Goal: Find specific page/section: Find specific page/section

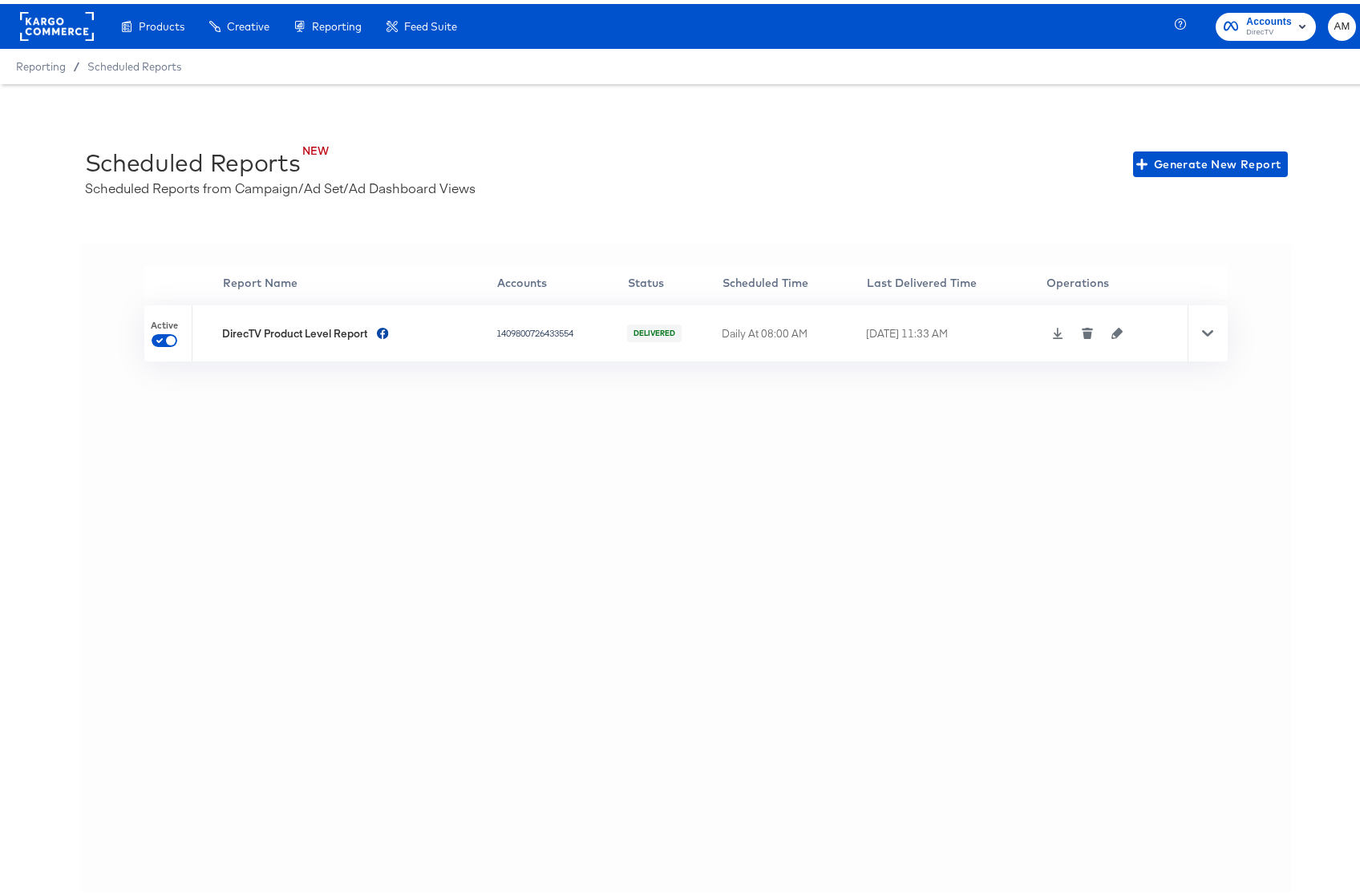
click at [49, 21] on rect at bounding box center [56, 22] width 73 height 28
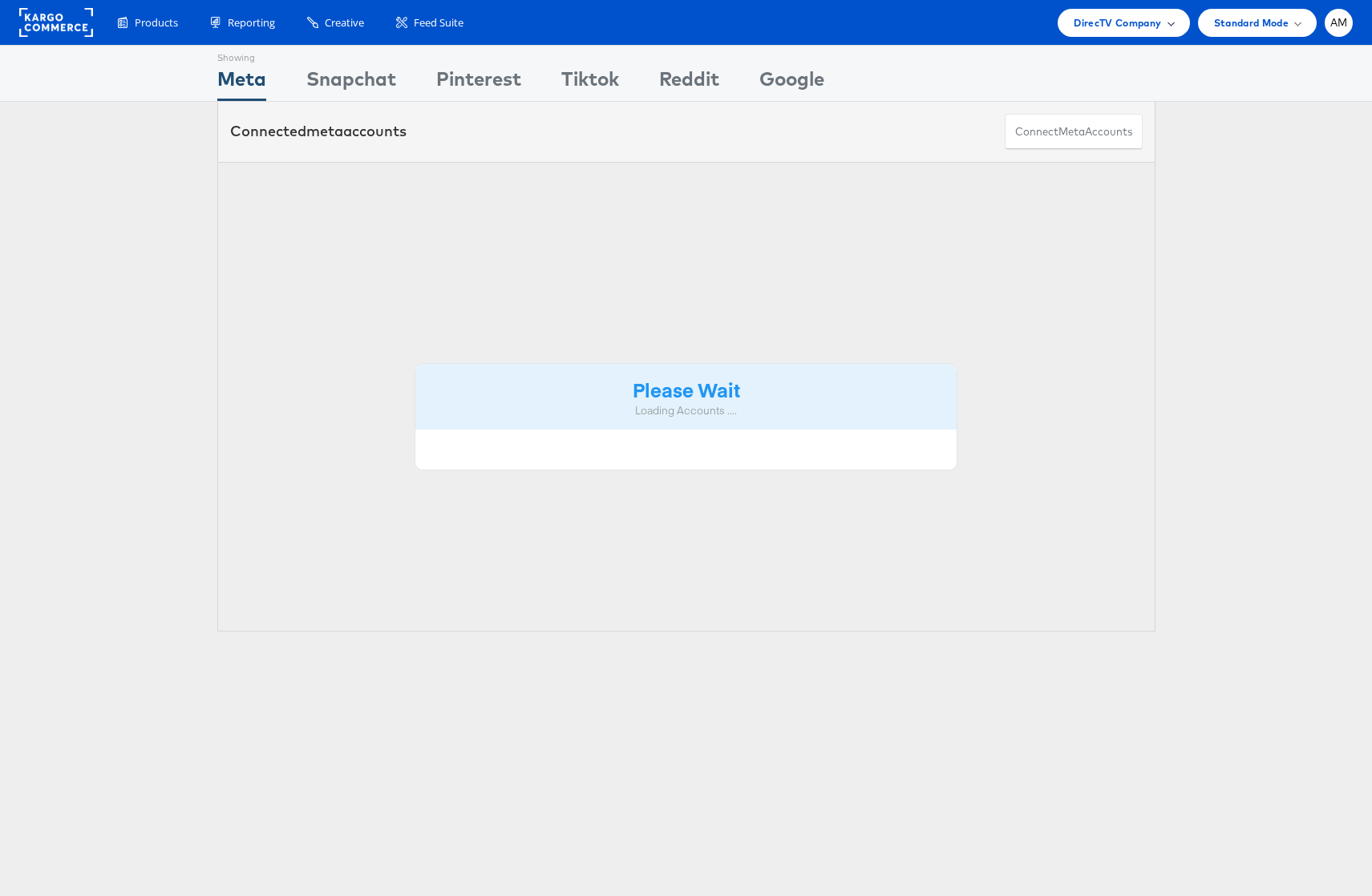
click at [1109, 20] on span "DirecTV Company" at bounding box center [1116, 23] width 87 height 17
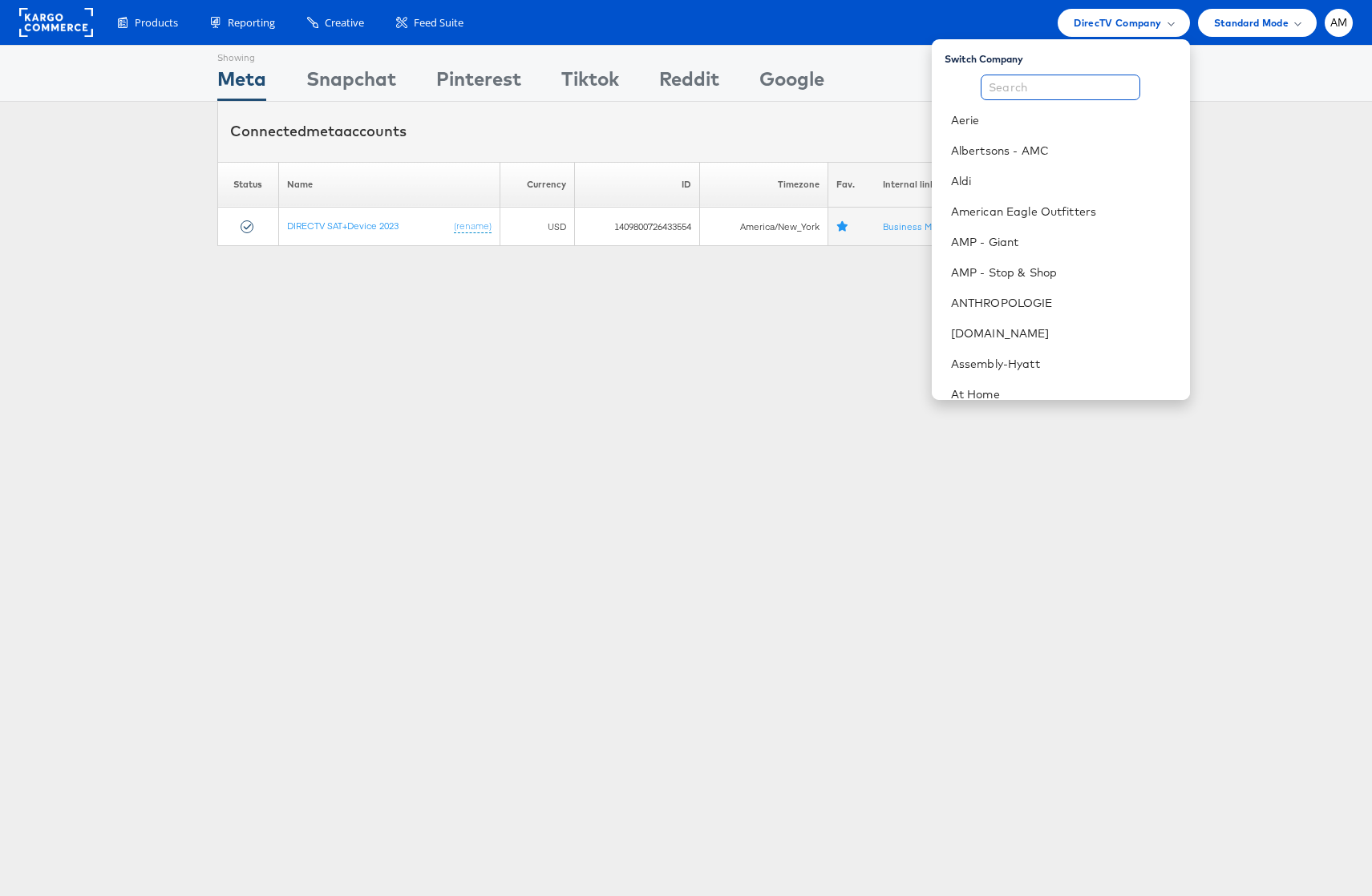
click at [1051, 85] on input "text" at bounding box center [1060, 87] width 160 height 25
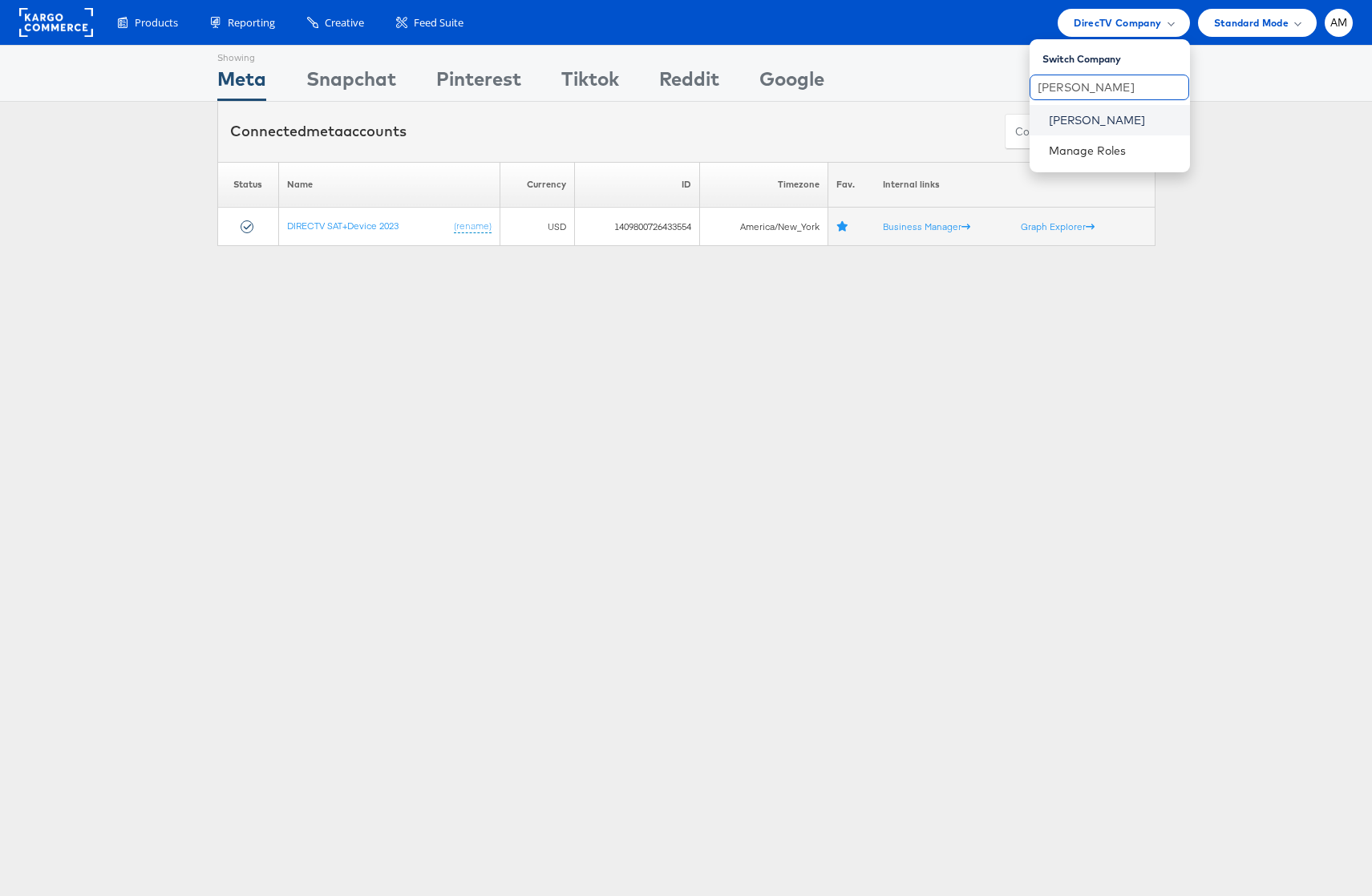
type input "john lewis"
click at [1100, 118] on link "John Lewis" at bounding box center [1112, 120] width 128 height 16
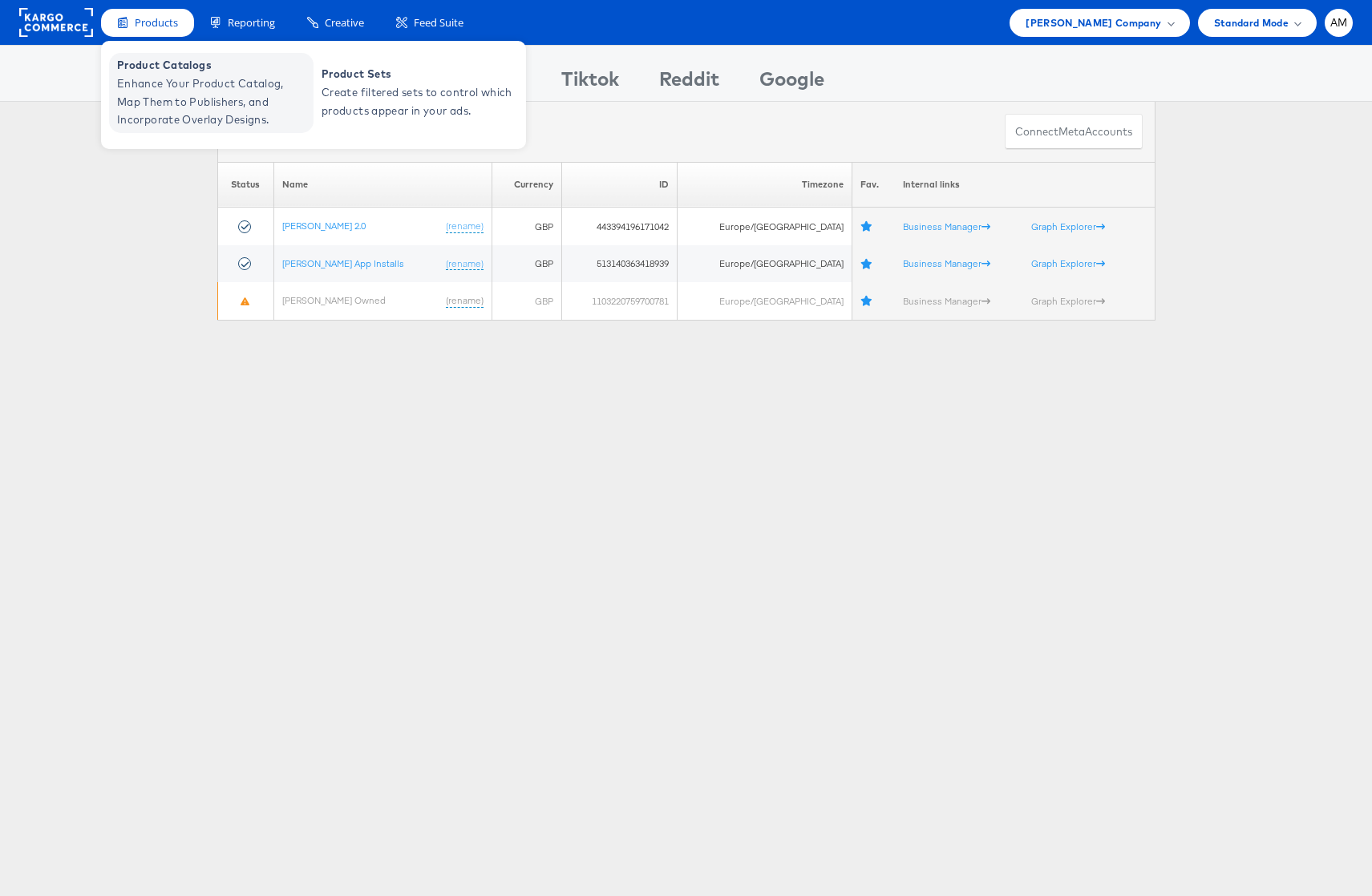
click at [176, 89] on span "Enhance Your Product Catalog, Map Them to Publishers, and Incorporate Overlay D…" at bounding box center [213, 102] width 193 height 55
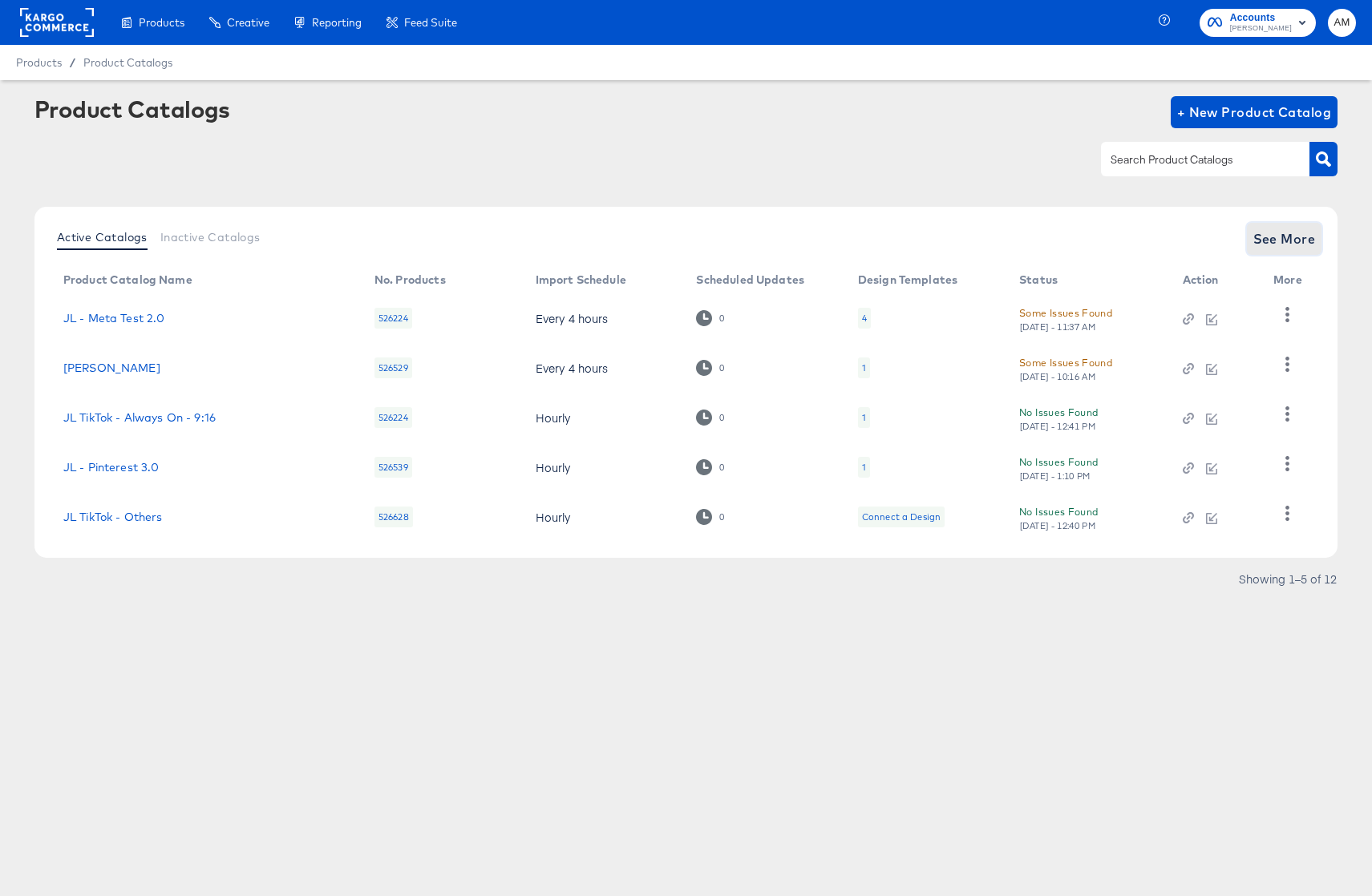
click at [1267, 234] on span "See More" at bounding box center [1285, 239] width 63 height 23
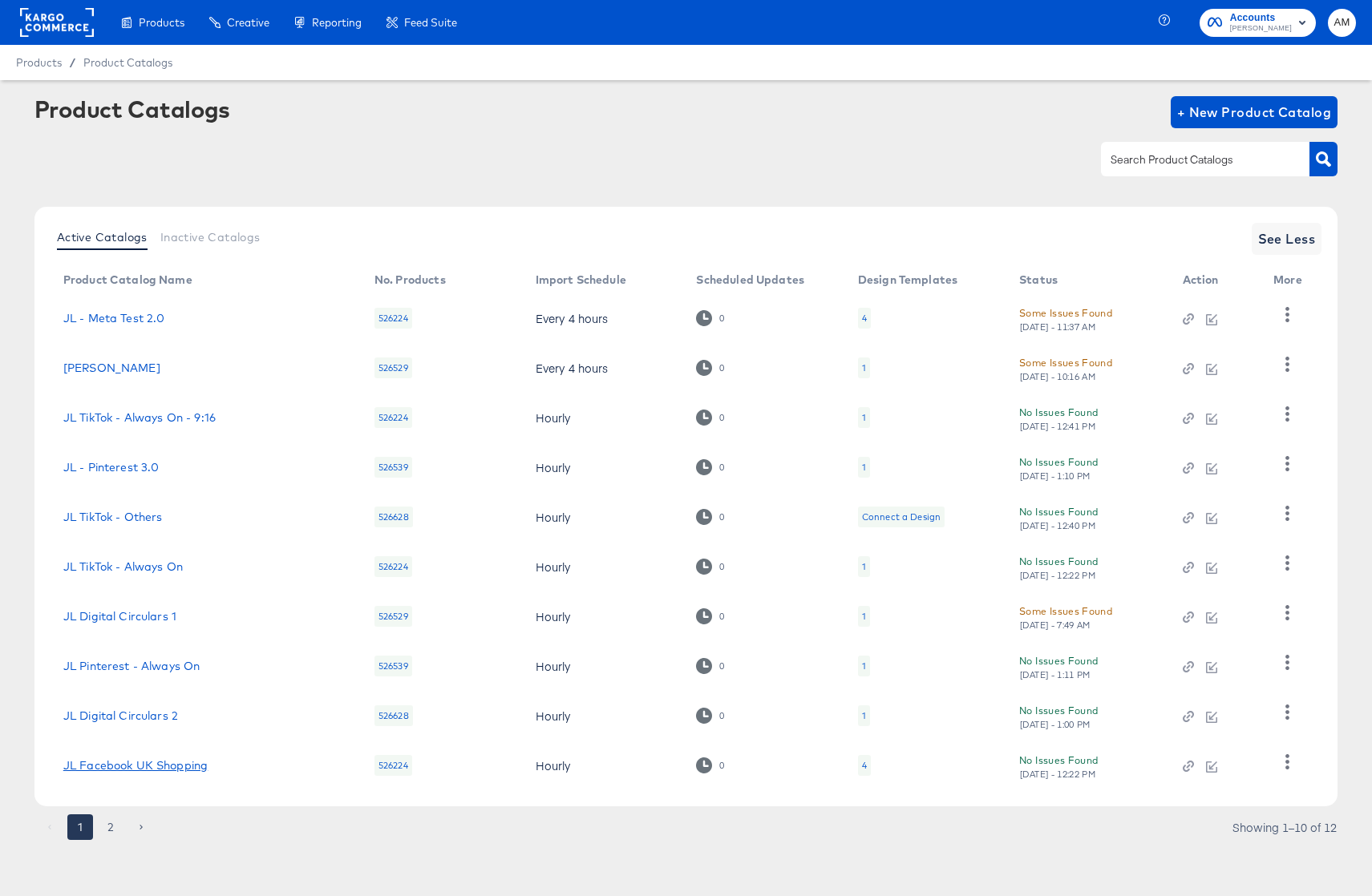
click at [190, 765] on link "JL Facebook UK Shopping" at bounding box center [135, 765] width 144 height 13
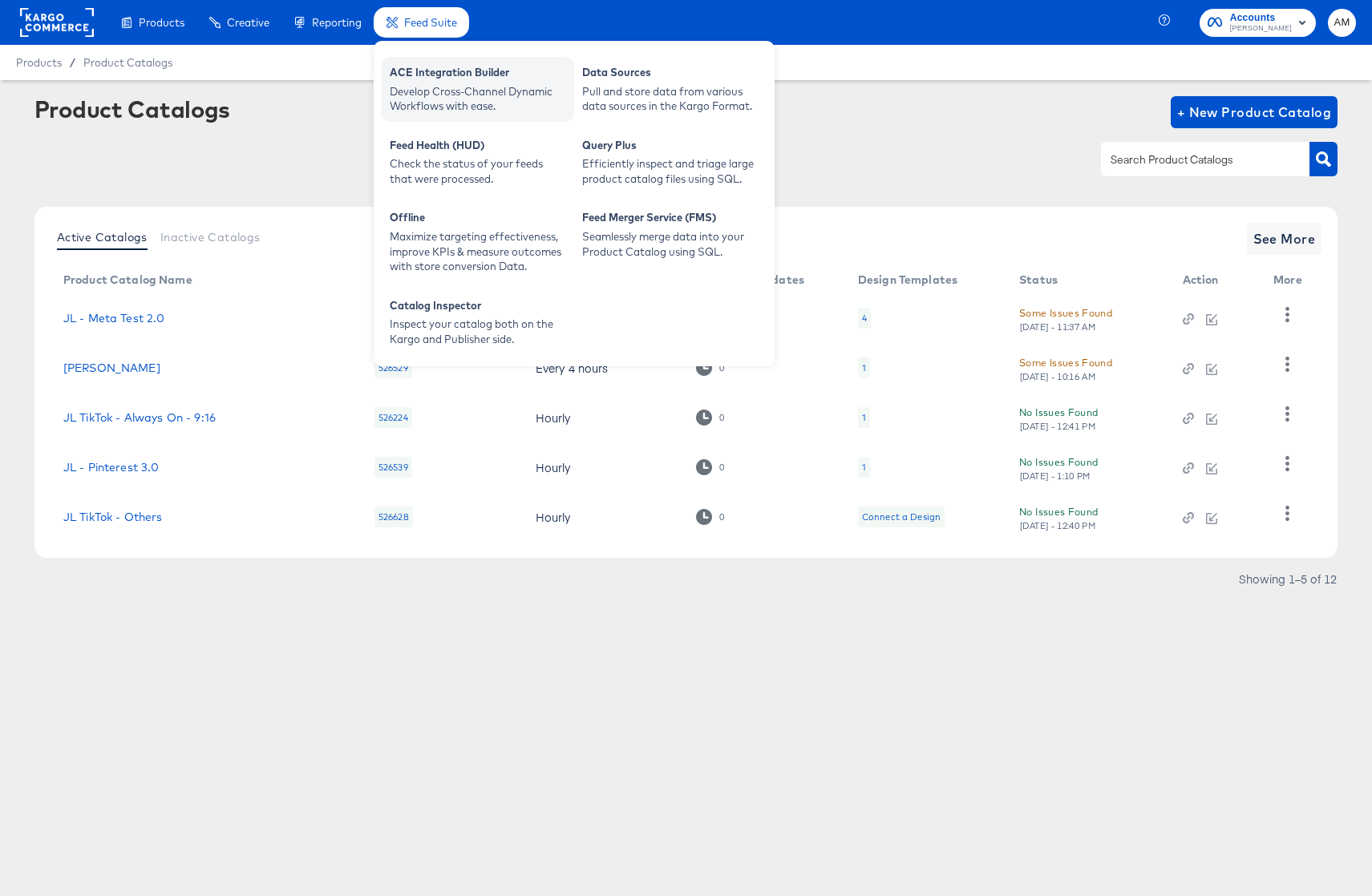
click at [447, 78] on div "ACE Integration Builder" at bounding box center [478, 74] width 176 height 20
